Goal: Answer question/provide support

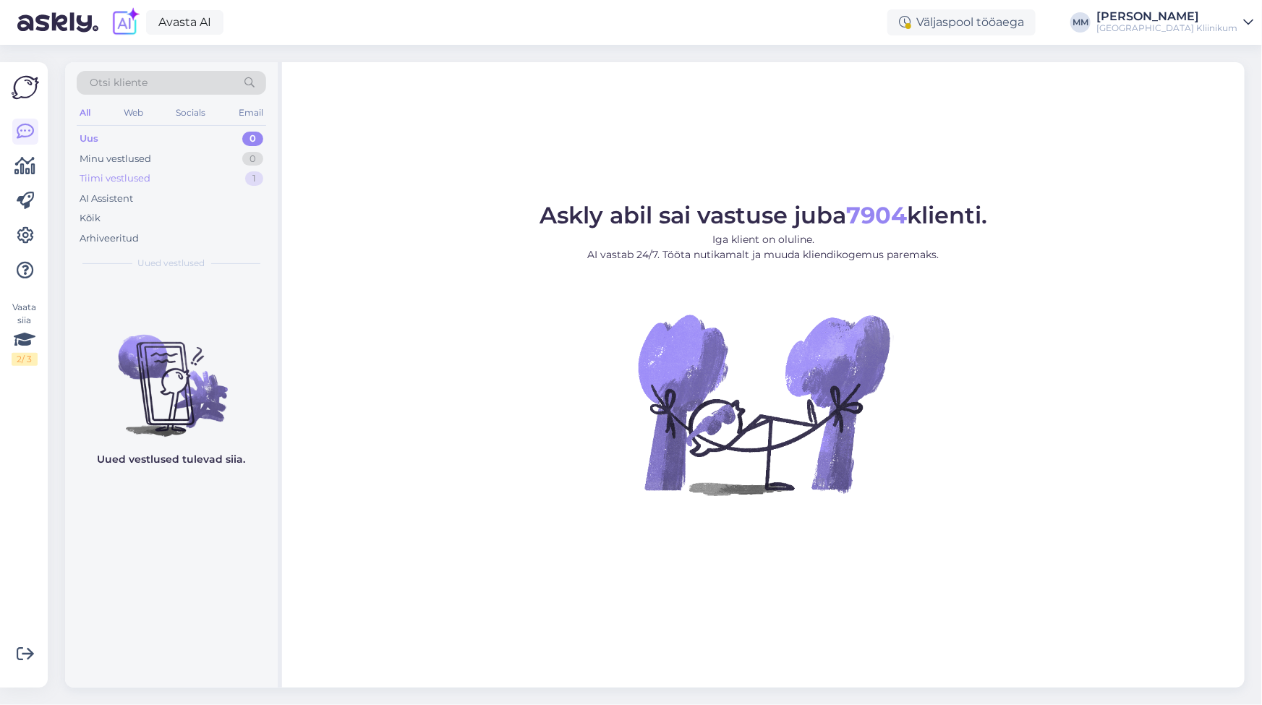
click at [123, 181] on div "Tiimi vestlused" at bounding box center [115, 178] width 71 height 14
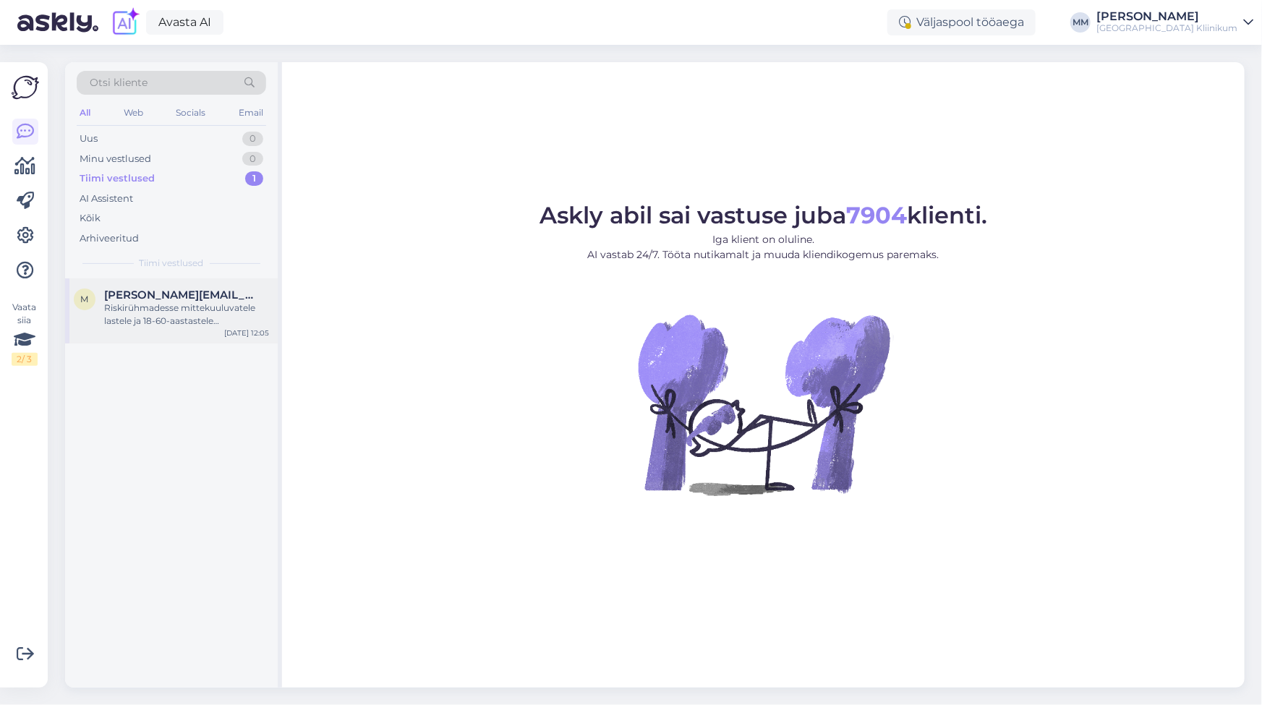
click at [126, 305] on div "Riskirühmadesse mittekuuluvatele lastele ja 18-60-aastastele täiskasvanutele po…" at bounding box center [186, 315] width 165 height 26
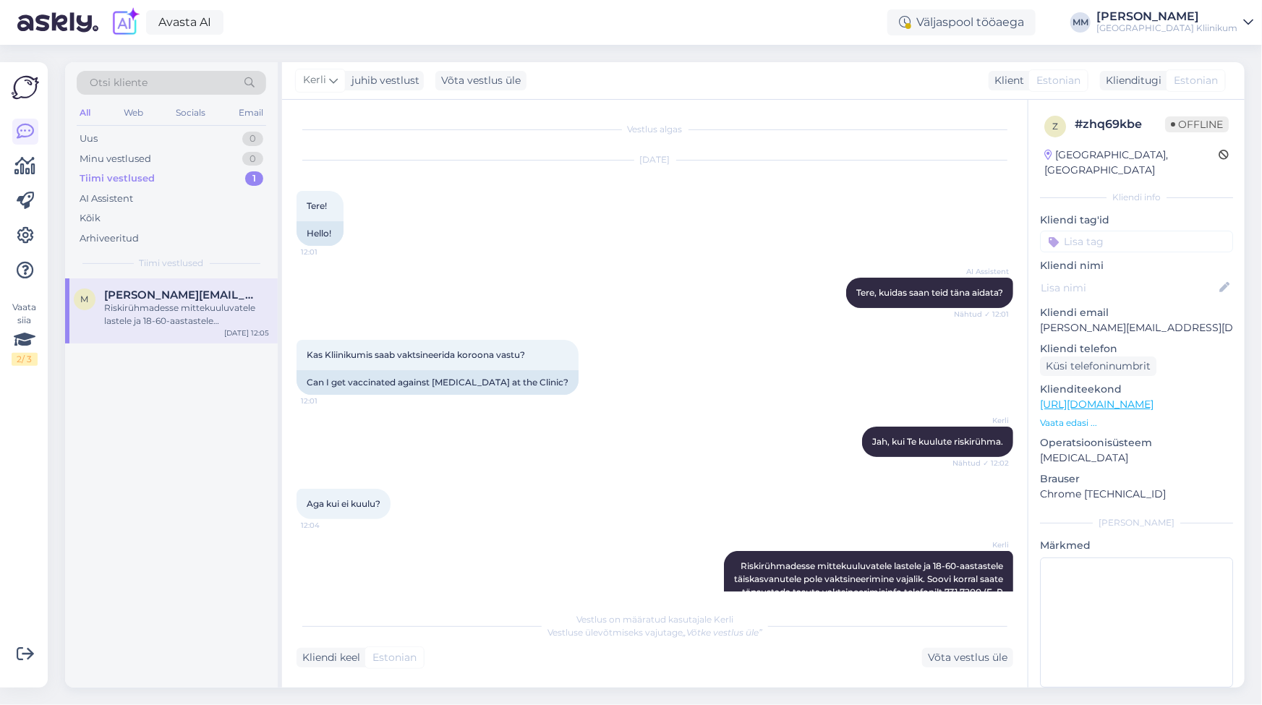
scroll to position [43, 0]
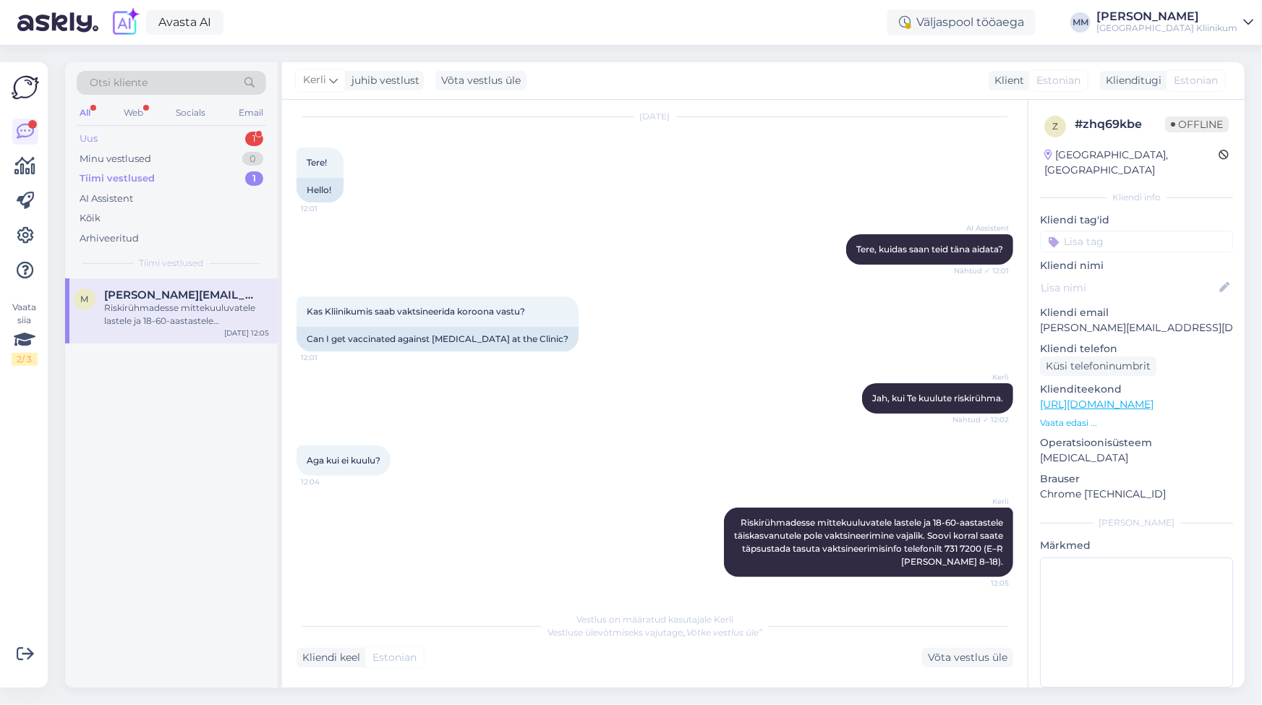
click at [111, 141] on div "Uus 1" at bounding box center [172, 139] width 190 height 20
click at [132, 314] on div "Tere miskipärast [PERSON_NAME] [PERSON_NAME] kirju seega ma kardan et teil misk…" at bounding box center [186, 315] width 165 height 26
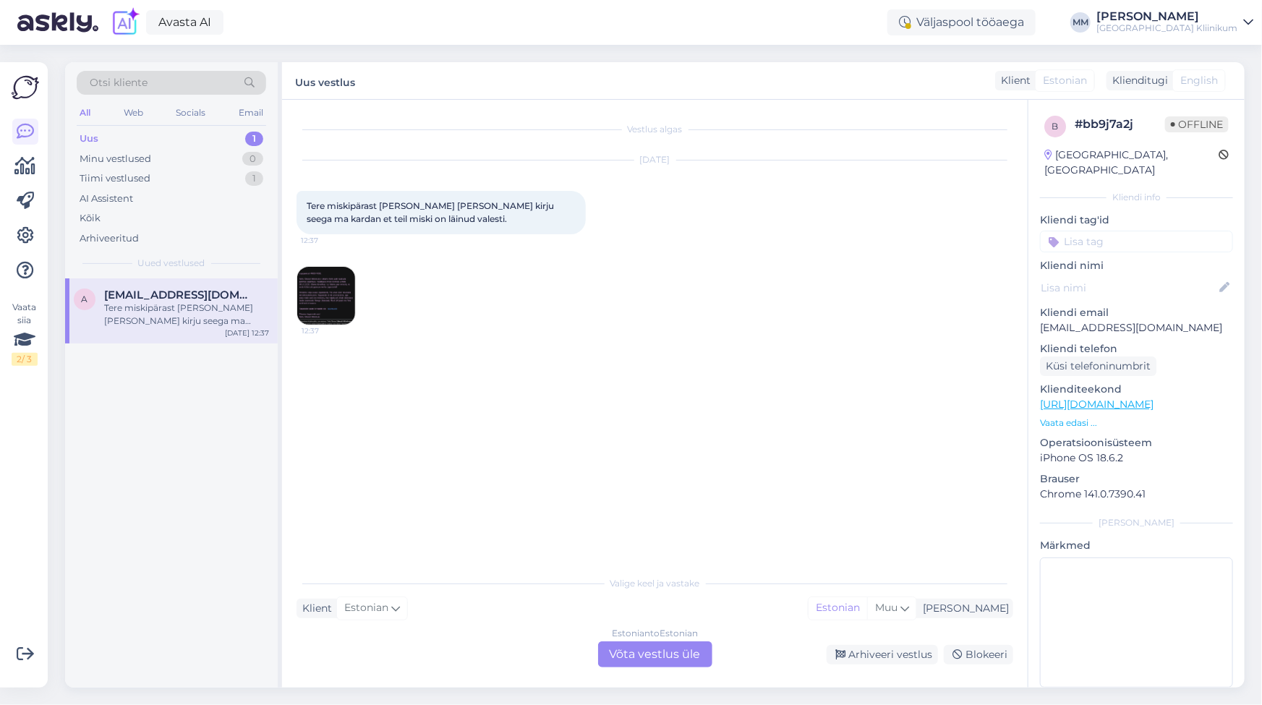
click at [326, 293] on img at bounding box center [326, 296] width 58 height 58
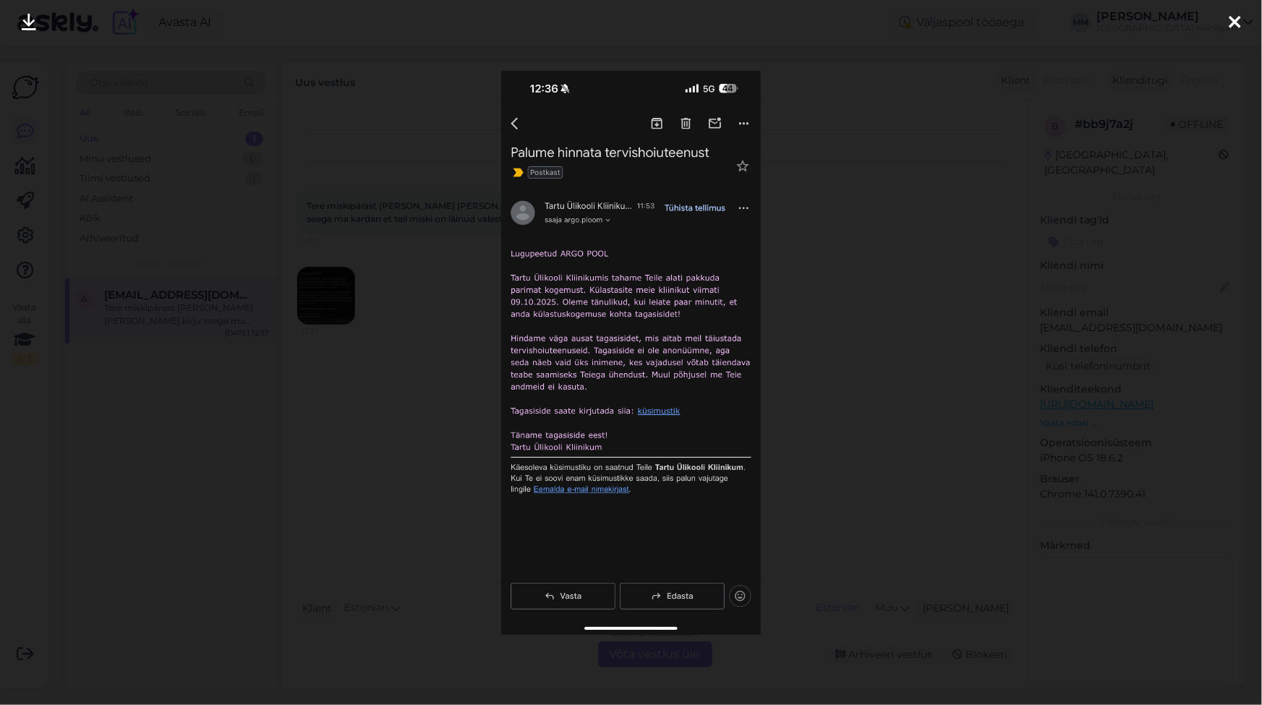
click at [825, 114] on div at bounding box center [631, 352] width 1262 height 705
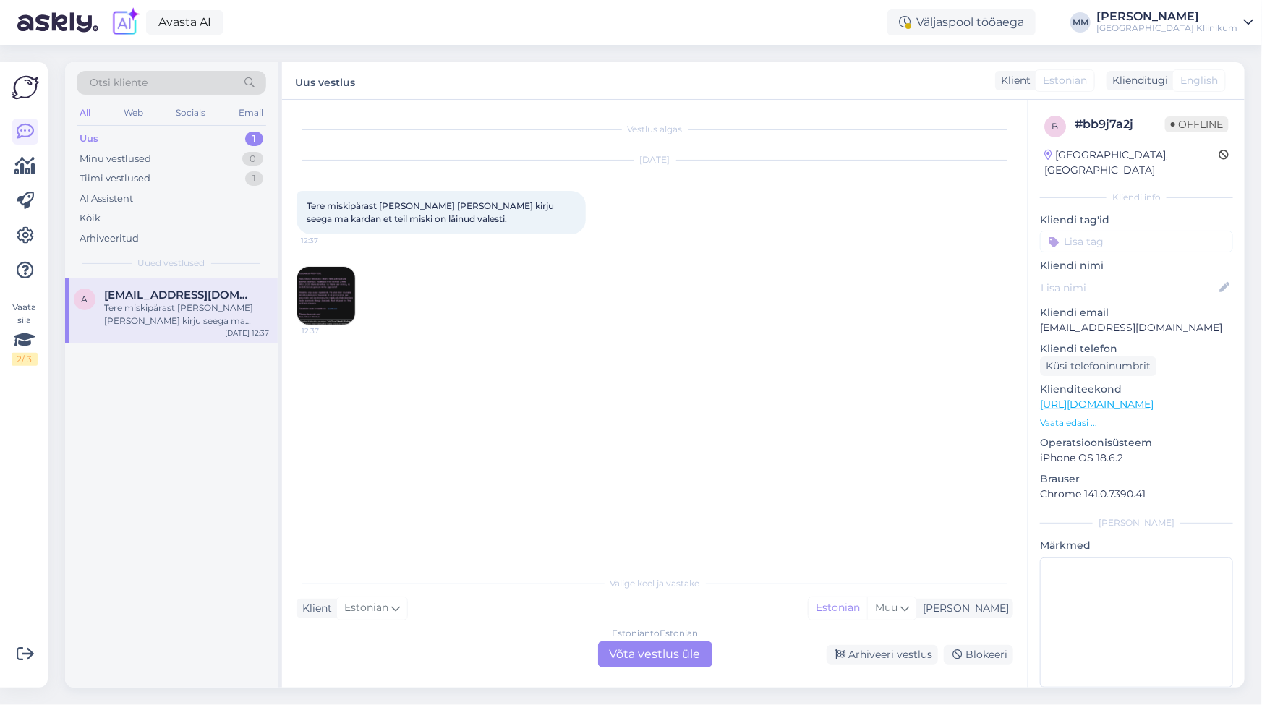
click at [333, 303] on img at bounding box center [326, 296] width 58 height 58
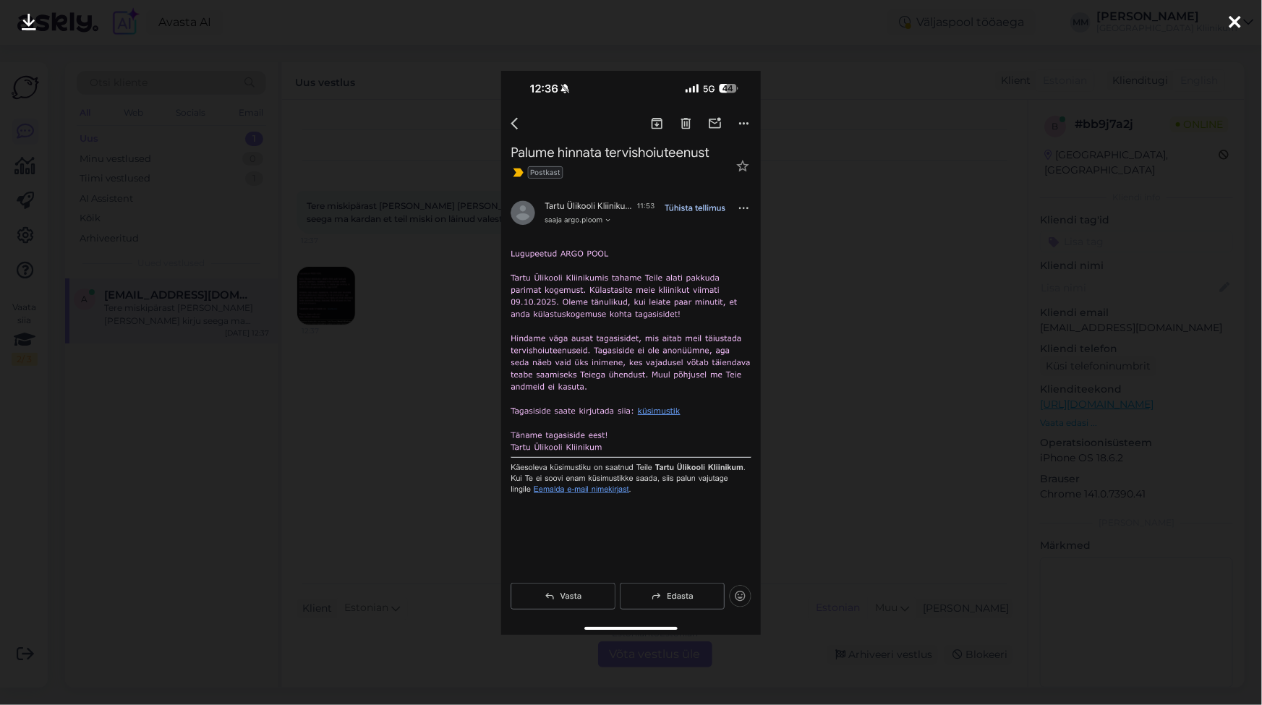
click at [419, 353] on div at bounding box center [631, 352] width 1262 height 705
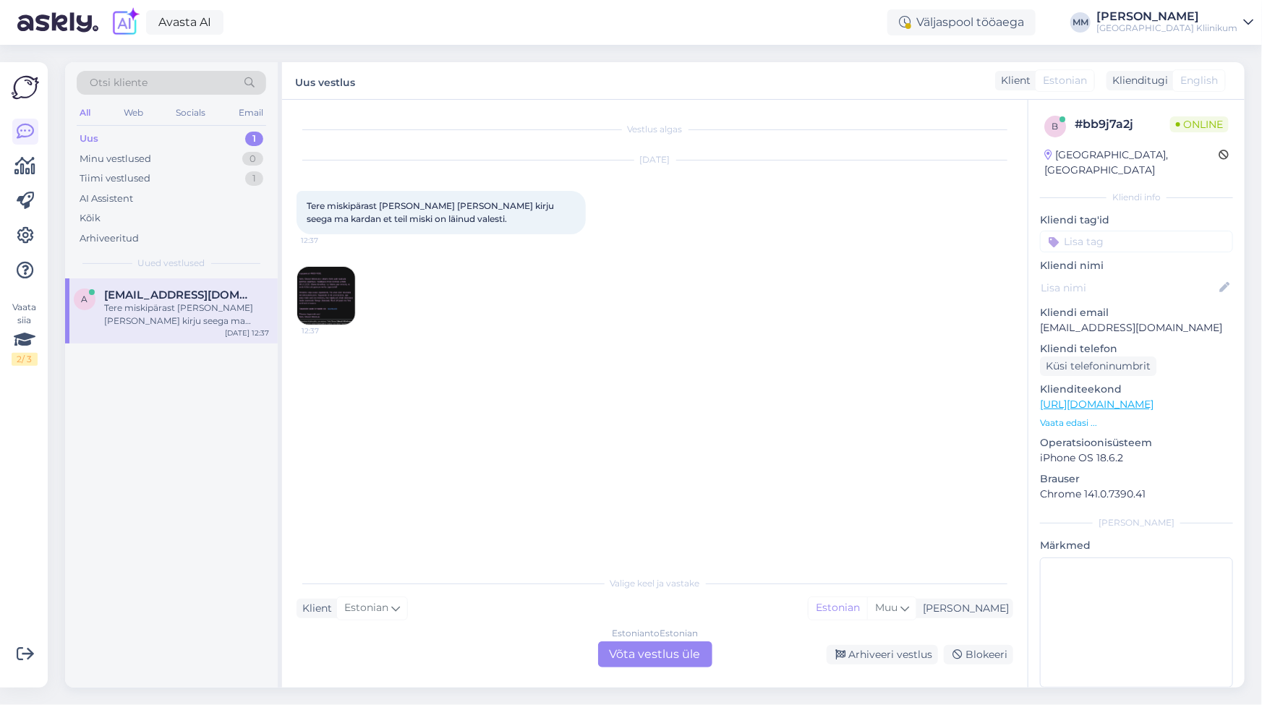
click at [326, 296] on img at bounding box center [326, 296] width 58 height 58
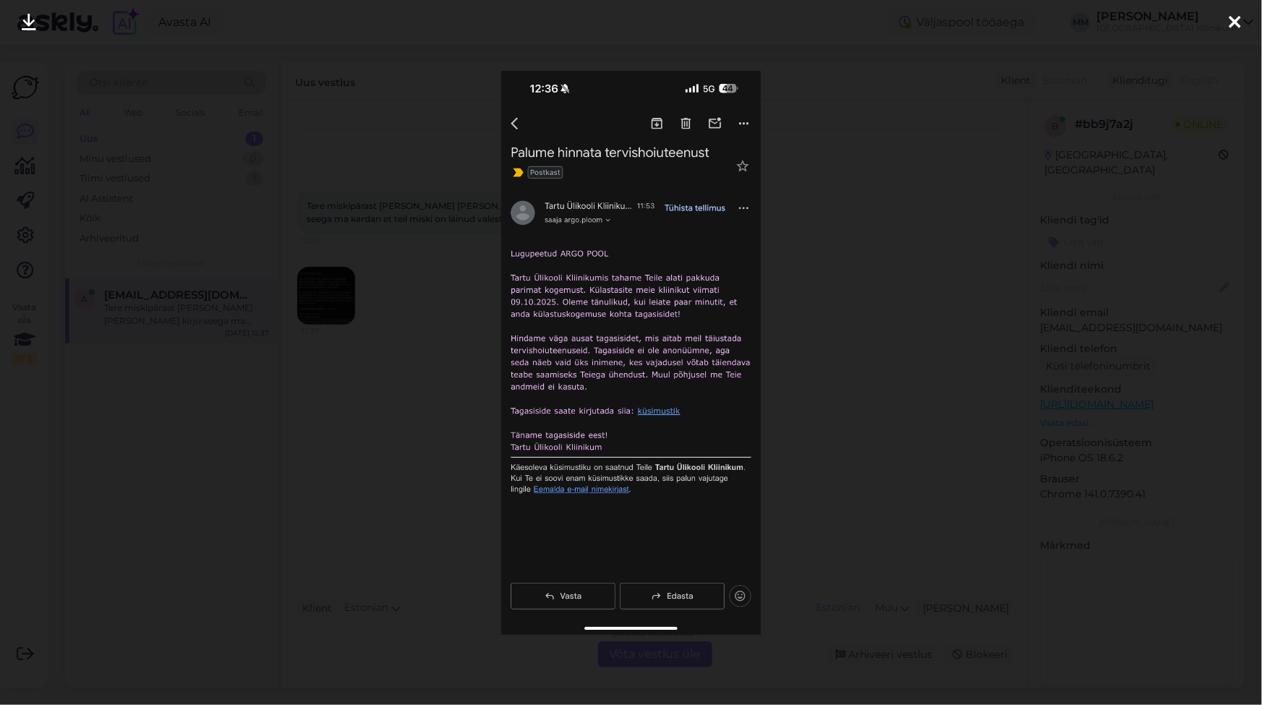
click at [326, 296] on div at bounding box center [631, 352] width 1262 height 705
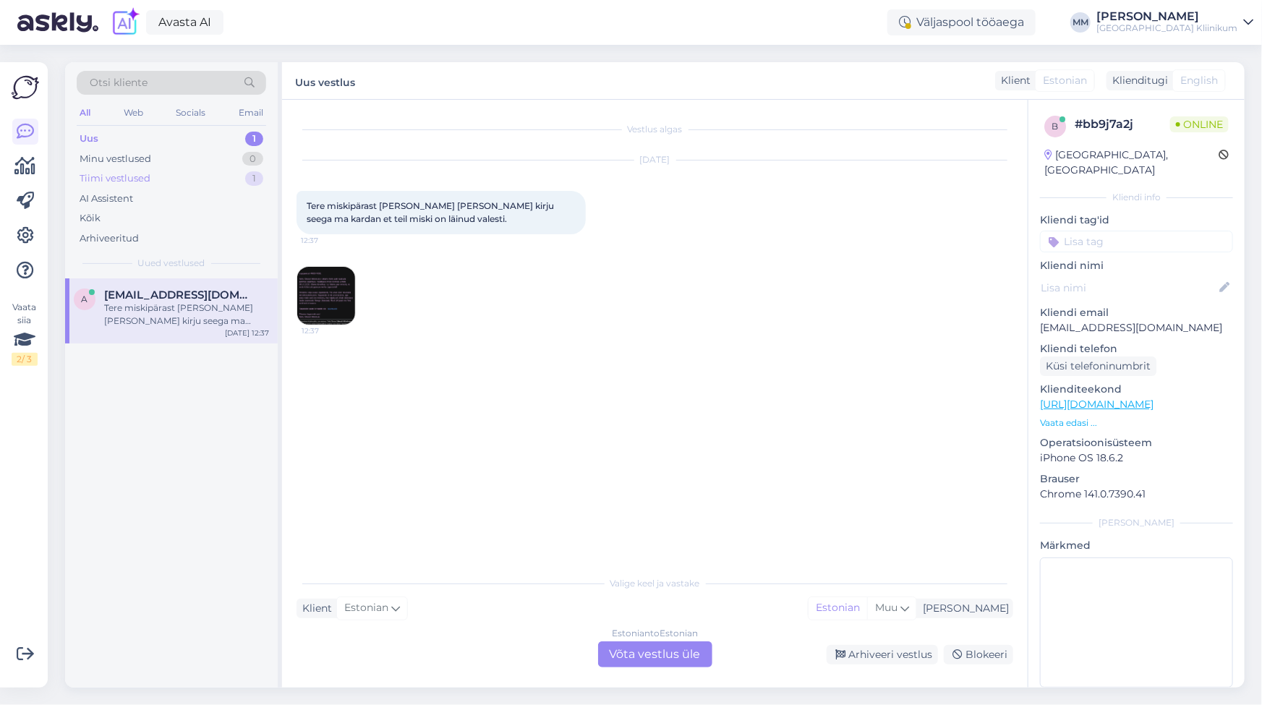
click at [124, 179] on div "Tiimi vestlused" at bounding box center [115, 178] width 71 height 14
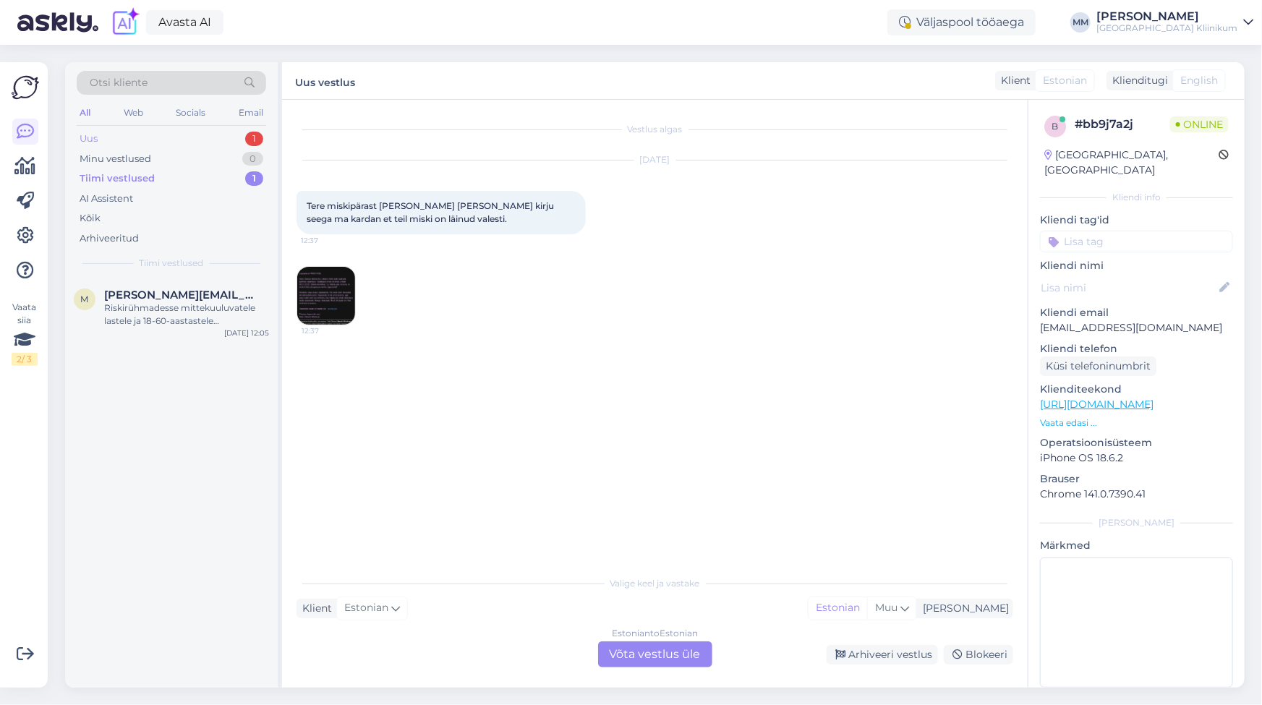
click at [116, 138] on div "Uus 1" at bounding box center [172, 139] width 190 height 20
